Goal: Information Seeking & Learning: Learn about a topic

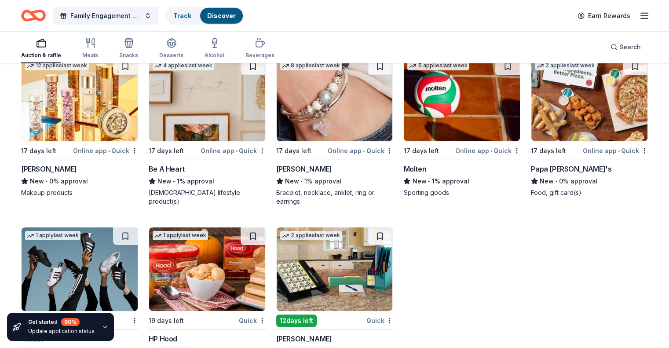
scroll to position [6082, 0]
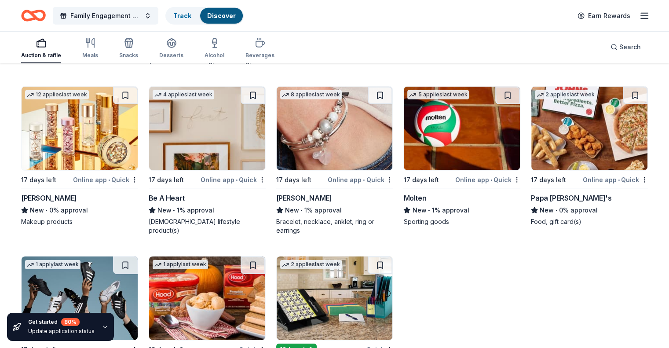
click at [226, 163] on img at bounding box center [207, 129] width 116 height 84
click at [44, 12] on icon "Home" at bounding box center [38, 15] width 14 height 9
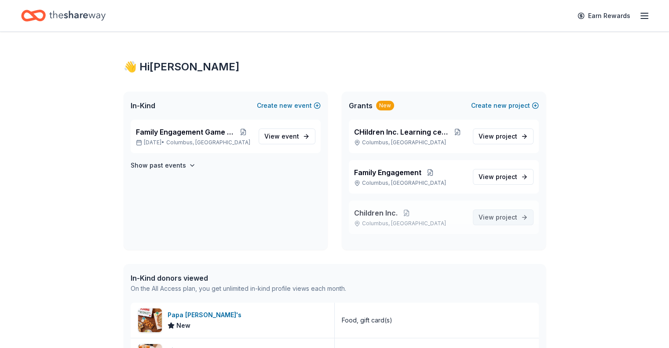
click at [500, 220] on span "project" at bounding box center [507, 216] width 22 height 7
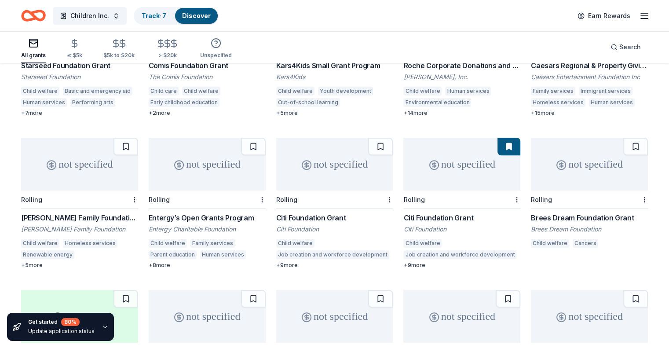
scroll to position [352, 0]
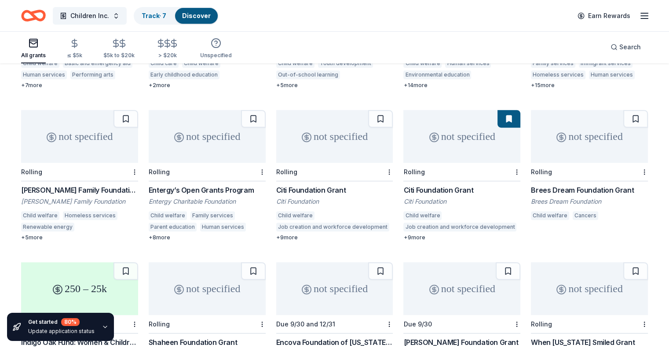
click at [591, 185] on div "Brees Dream Foundation Grant" at bounding box center [589, 190] width 117 height 11
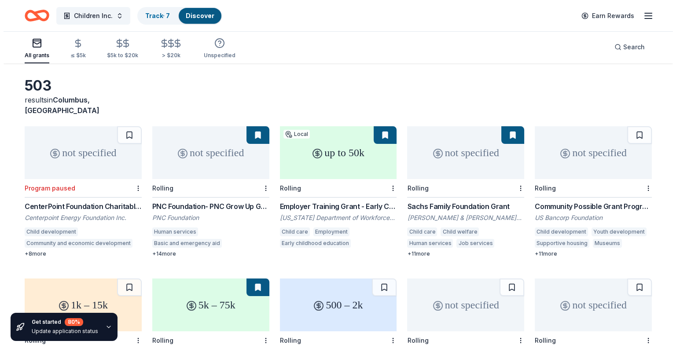
scroll to position [0, 0]
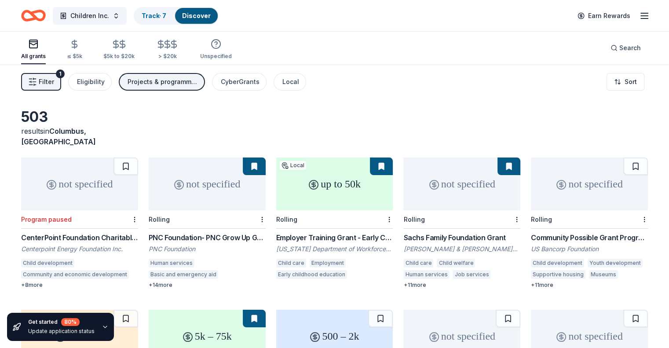
click at [54, 80] on span "Filter" at bounding box center [46, 82] width 15 height 11
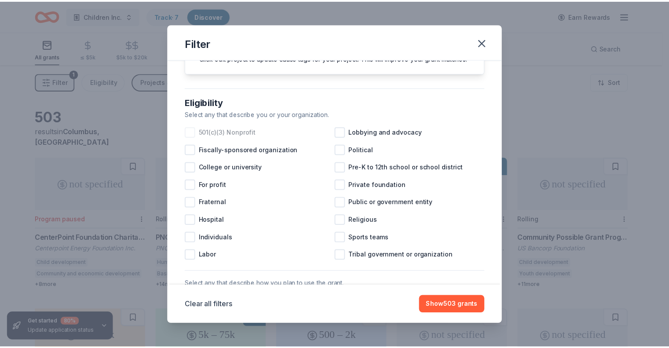
scroll to position [88, 0]
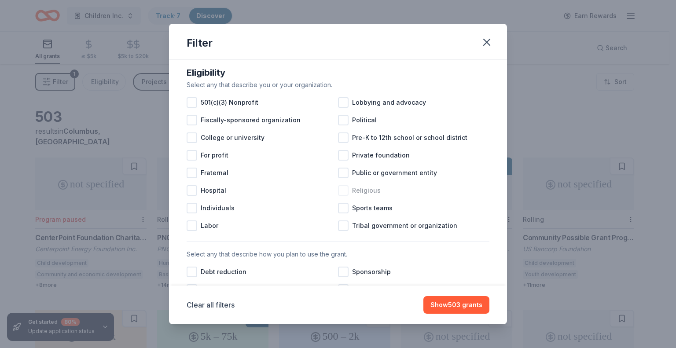
click at [341, 196] on div at bounding box center [343, 190] width 11 height 11
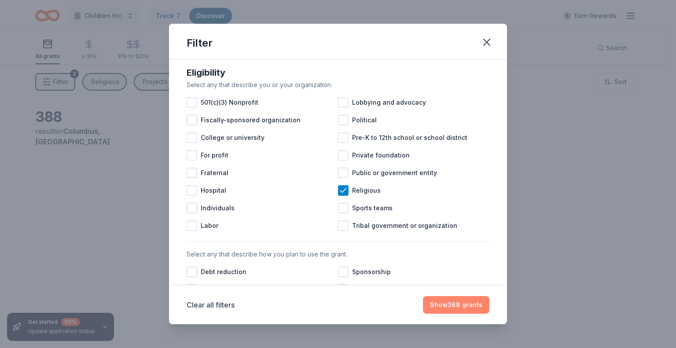
click at [468, 296] on button "Show 388 grants" at bounding box center [456, 305] width 66 height 18
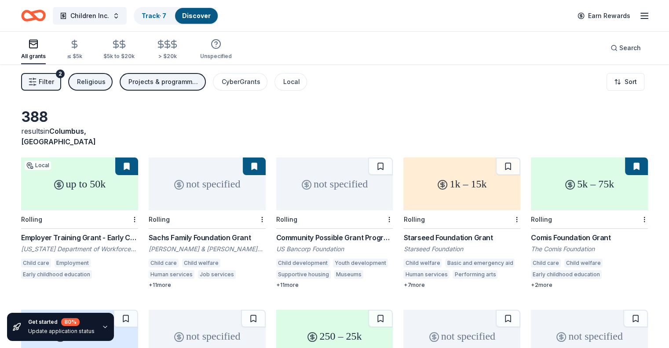
click at [54, 85] on span "Filter" at bounding box center [46, 82] width 15 height 11
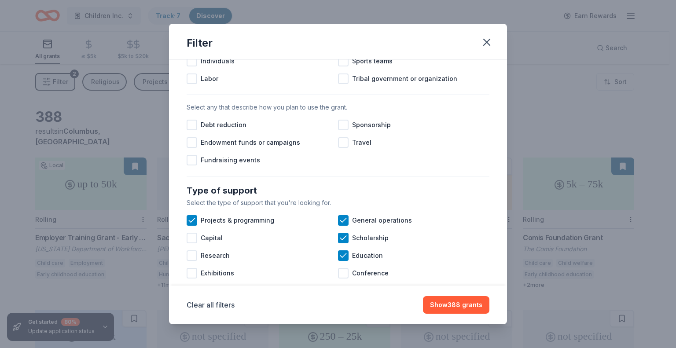
scroll to position [264, 0]
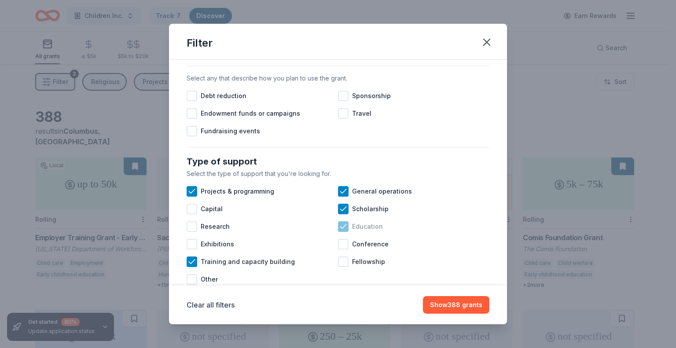
click at [342, 231] on icon at bounding box center [343, 226] width 9 height 9
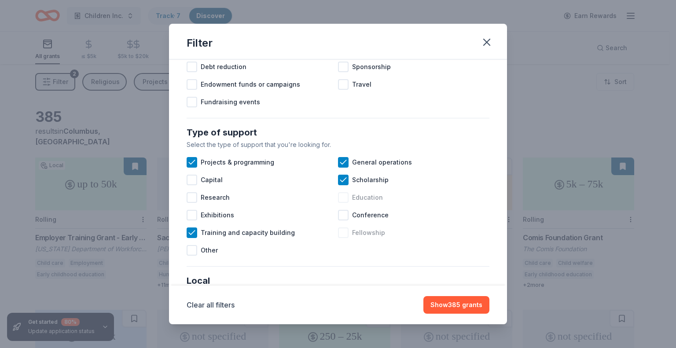
click at [341, 238] on div at bounding box center [343, 232] width 11 height 11
click at [457, 308] on button "Show 394 grants" at bounding box center [456, 305] width 66 height 18
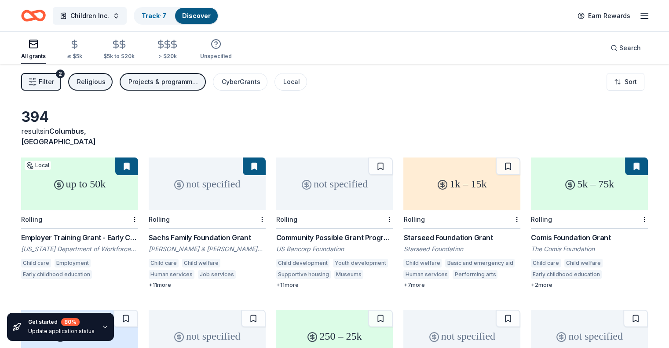
click at [49, 77] on button "Filter 2" at bounding box center [41, 82] width 40 height 18
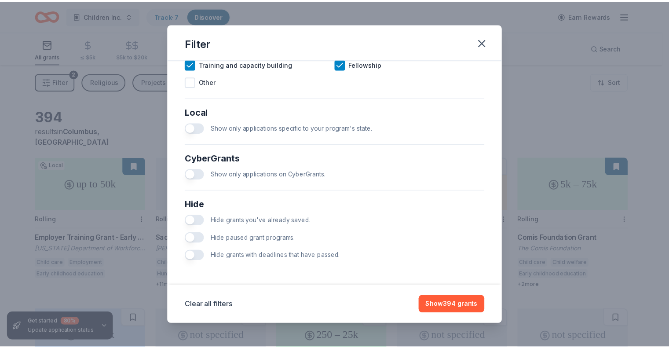
scroll to position [469, 0]
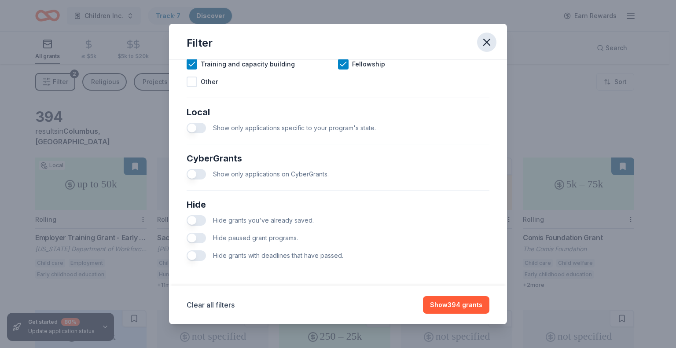
click at [491, 42] on icon "button" at bounding box center [486, 42] width 12 height 12
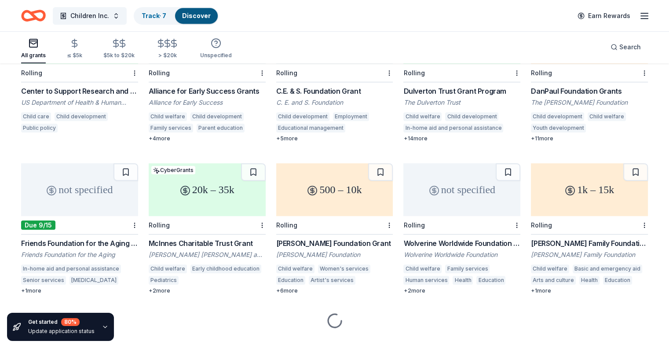
scroll to position [457, 0]
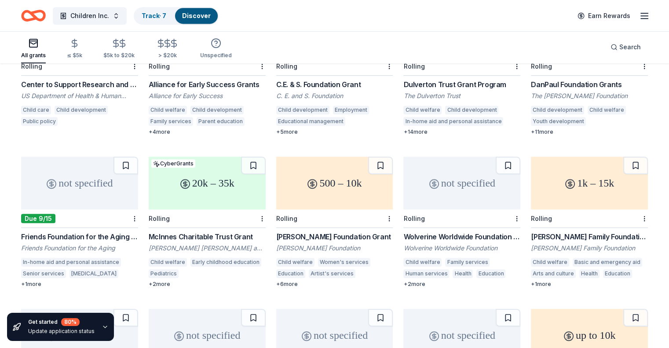
click at [128, 231] on div "Friends Foundation for the Aging Grant" at bounding box center [79, 236] width 117 height 11
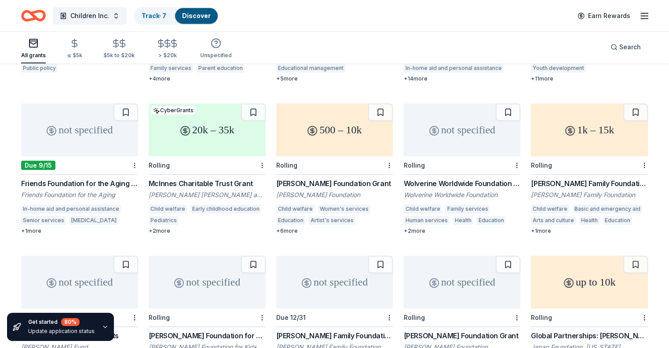
scroll to position [516, 0]
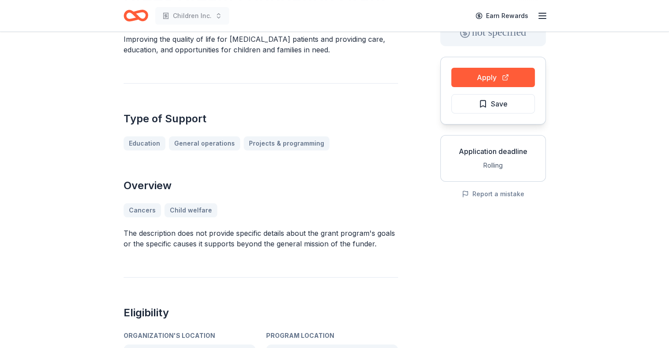
scroll to position [58, 0]
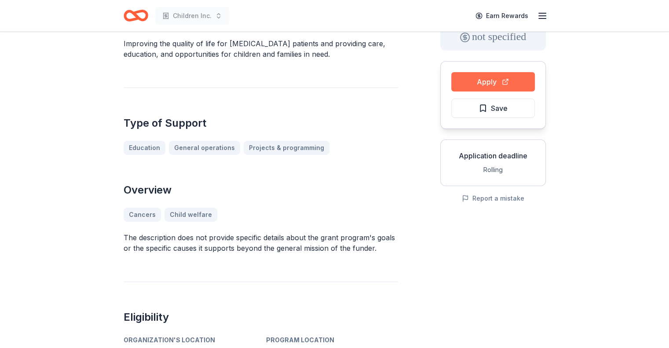
click at [520, 80] on button "Apply" at bounding box center [493, 81] width 84 height 19
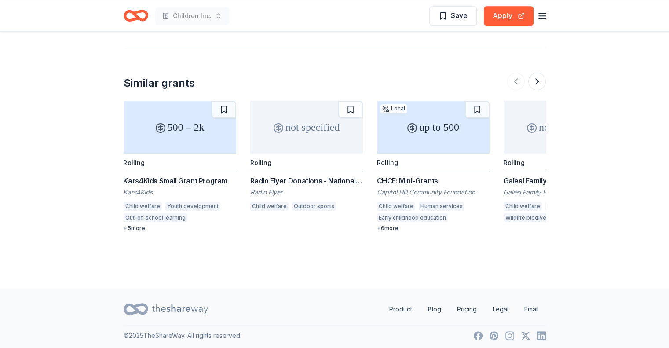
scroll to position [550, 0]
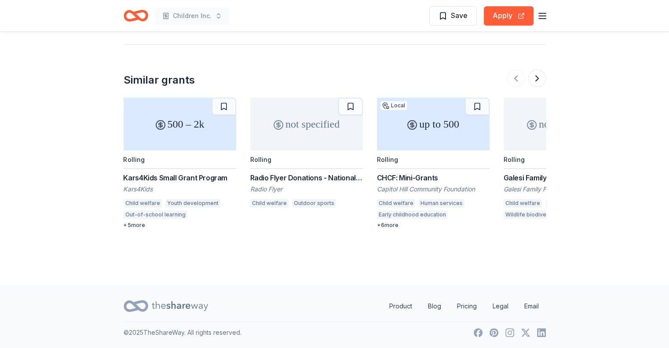
click at [425, 173] on div "CHCF: Mini-Grants" at bounding box center [433, 177] width 113 height 11
click at [289, 175] on div "Radio Flyer Donations - National Giving" at bounding box center [306, 177] width 113 height 11
click at [542, 73] on button at bounding box center [537, 78] width 18 height 18
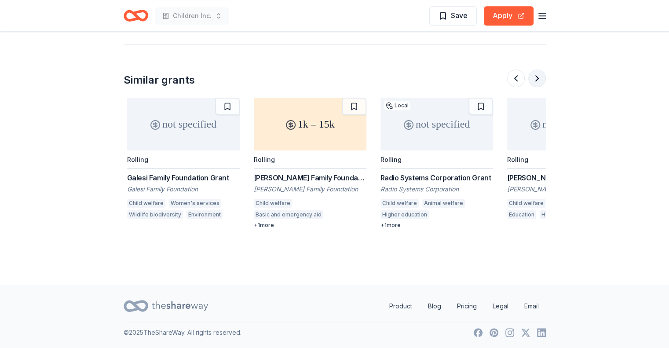
scroll to position [0, 380]
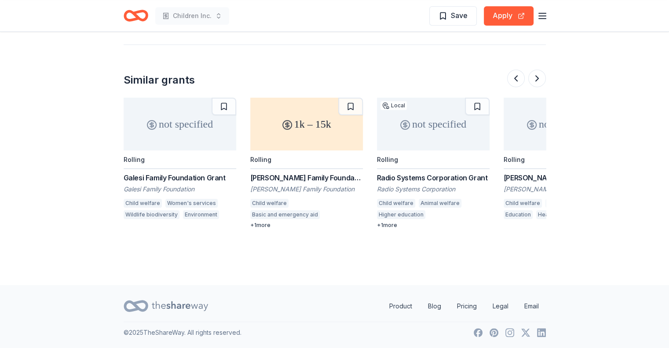
click at [461, 176] on div "Radio Systems Corporation Grant" at bounding box center [433, 177] width 113 height 11
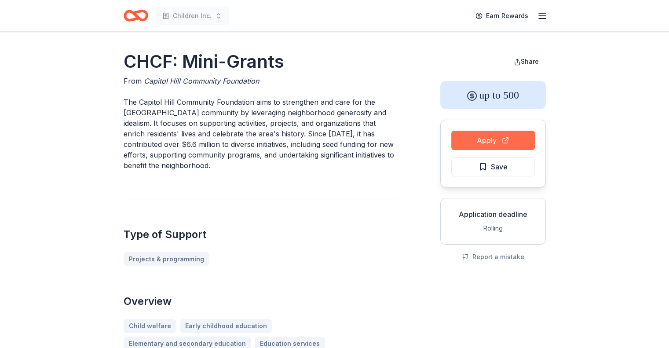
click at [512, 138] on button "Apply" at bounding box center [493, 140] width 84 height 19
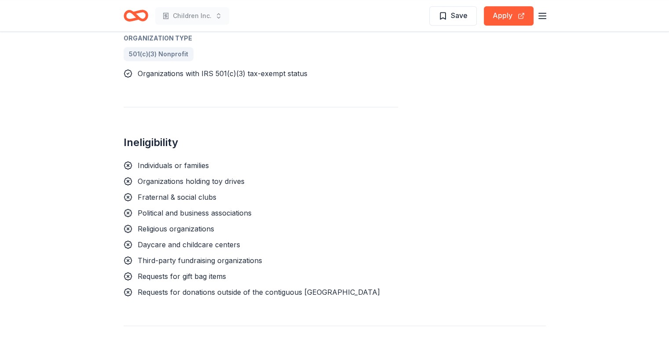
scroll to position [352, 0]
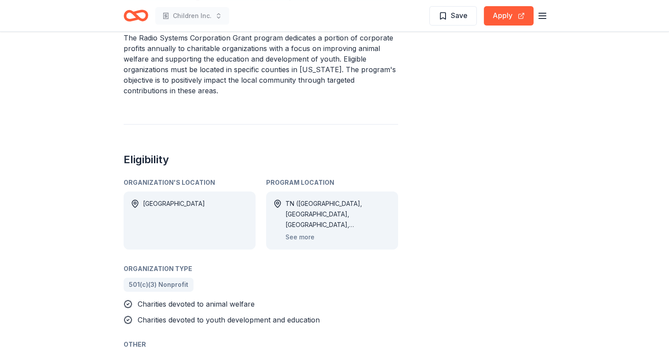
scroll to position [293, 0]
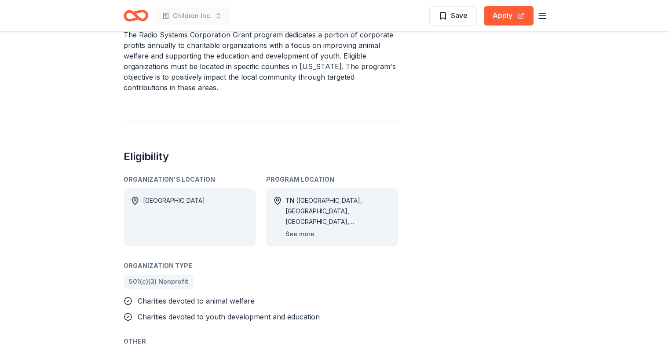
click at [293, 235] on button "See more" at bounding box center [299, 234] width 29 height 11
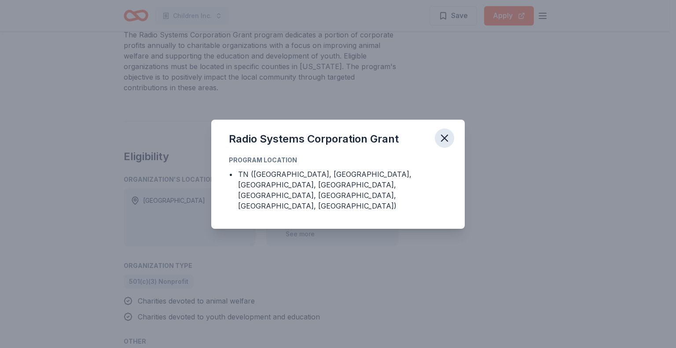
click at [447, 144] on icon "button" at bounding box center [444, 138] width 12 height 12
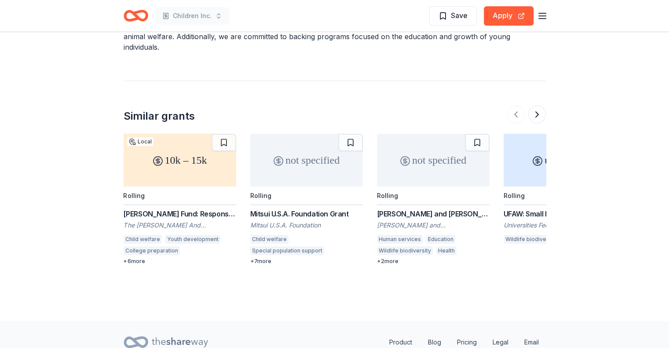
scroll to position [800, 0]
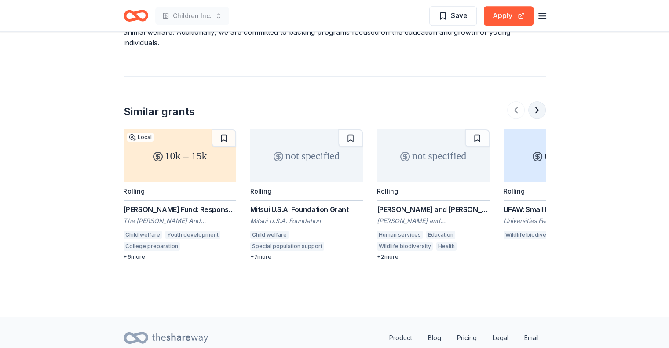
click at [542, 101] on button at bounding box center [537, 110] width 18 height 18
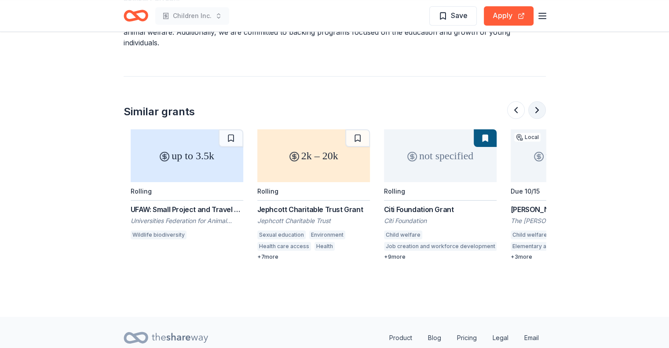
scroll to position [0, 380]
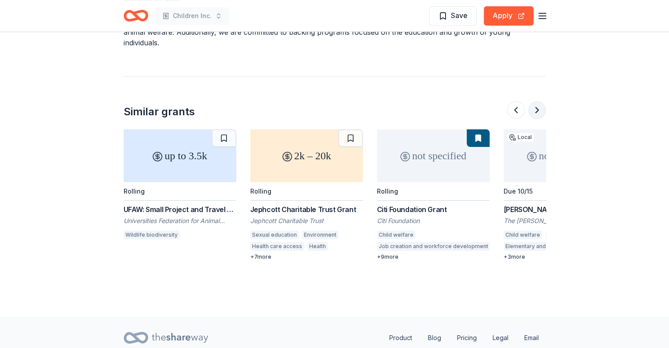
click at [540, 101] on button at bounding box center [537, 110] width 18 height 18
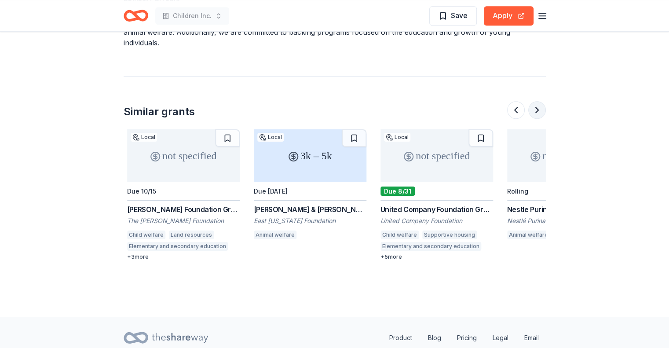
scroll to position [0, 760]
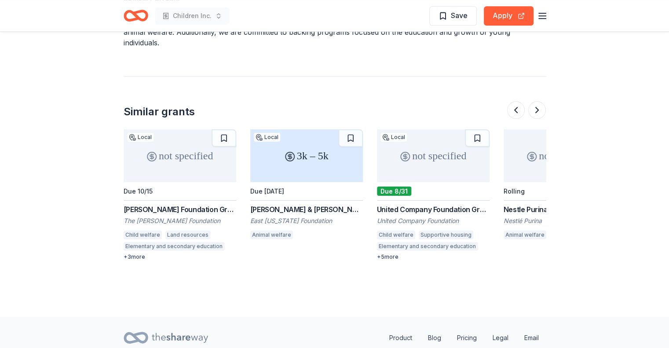
click at [466, 170] on div "not specified Local Due 8/31 United Company Foundation Grant United Company Fou…" at bounding box center [433, 194] width 113 height 131
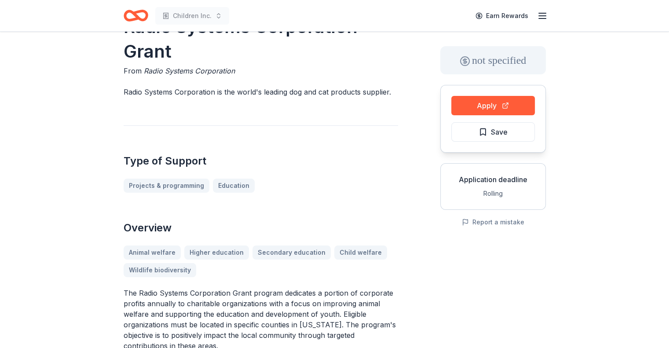
scroll to position [0, 0]
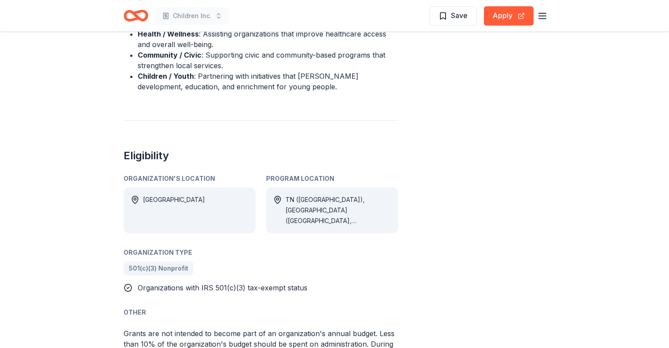
scroll to position [440, 0]
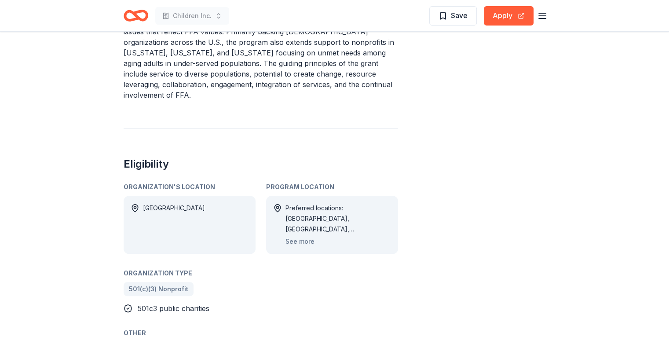
scroll to position [381, 0]
